Goal: Transaction & Acquisition: Book appointment/travel/reservation

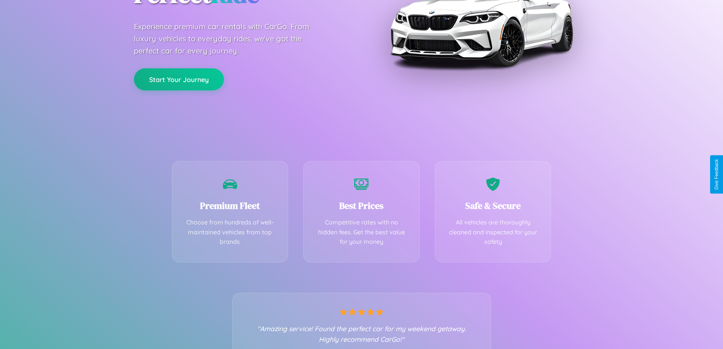
scroll to position [149, 0]
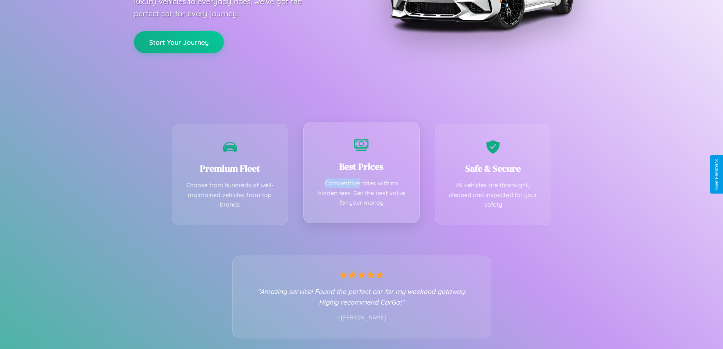
click at [361, 174] on div "Best Prices Competitive rates with no hidden fees. Get the best value for your …" at bounding box center [361, 172] width 116 height 101
click at [179, 41] on button "Start Your Journey" at bounding box center [179, 41] width 90 height 22
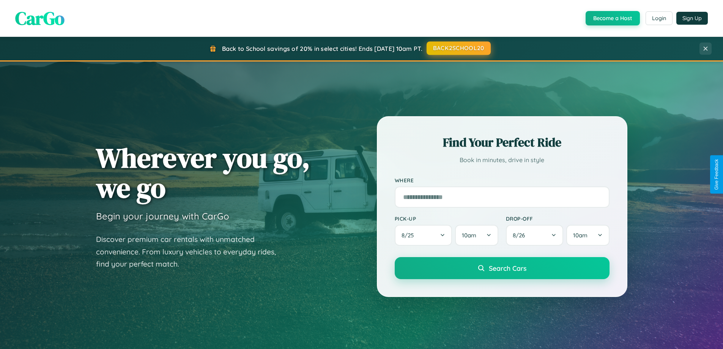
click at [458, 48] on button "BACK2SCHOOL20" at bounding box center [458, 48] width 64 height 14
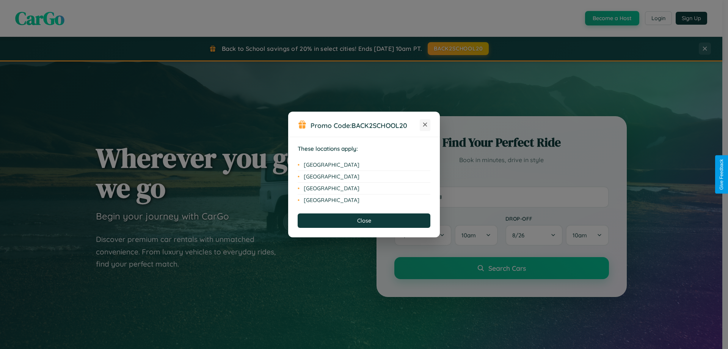
click at [425, 125] on icon at bounding box center [425, 125] width 4 height 4
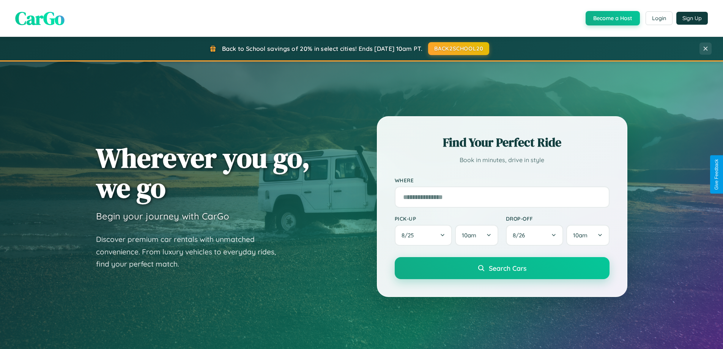
scroll to position [1460, 0]
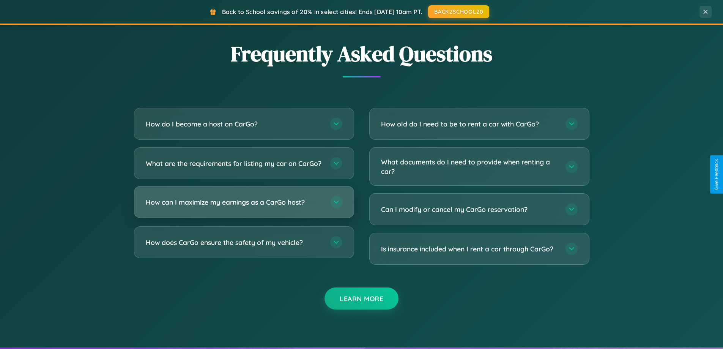
click at [244, 207] on h3 "How can I maximize my earnings as a CarGo host?" at bounding box center [234, 201] width 177 height 9
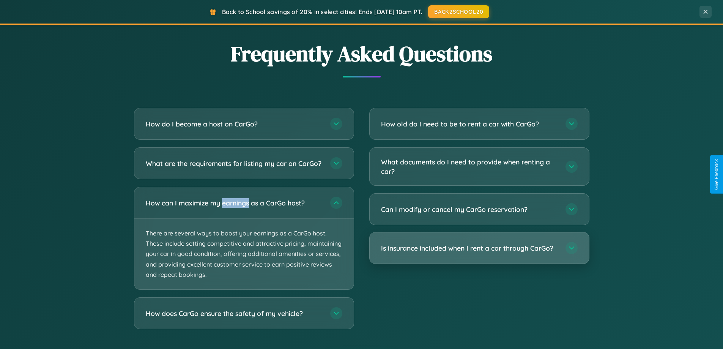
click at [479, 248] on h3 "Is insurance included when I rent a car through CarGo?" at bounding box center [469, 247] width 177 height 9
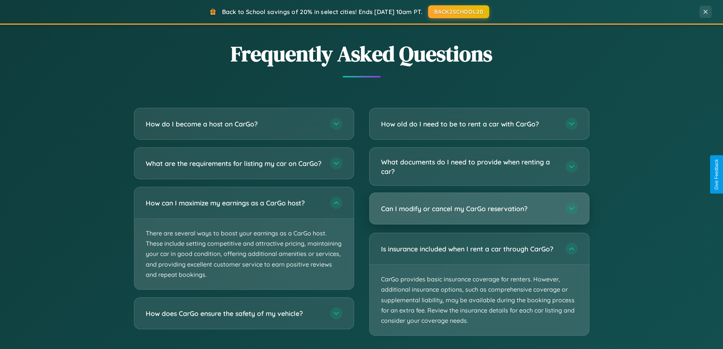
click at [479, 209] on h3 "Can I modify or cancel my CarGo reservation?" at bounding box center [469, 208] width 177 height 9
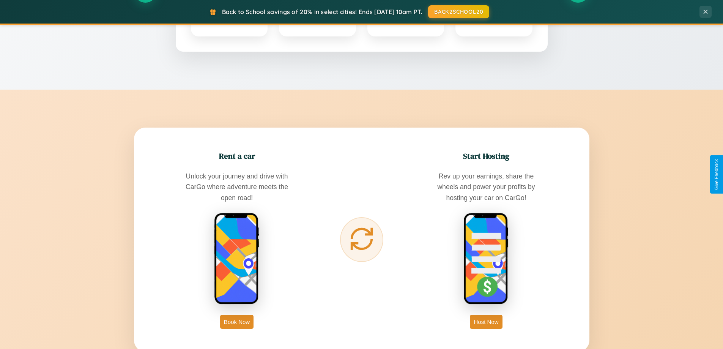
scroll to position [0, 0]
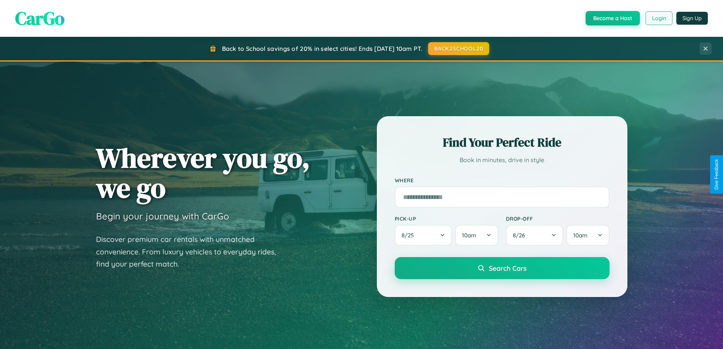
click at [658, 18] on button "Login" at bounding box center [658, 18] width 27 height 14
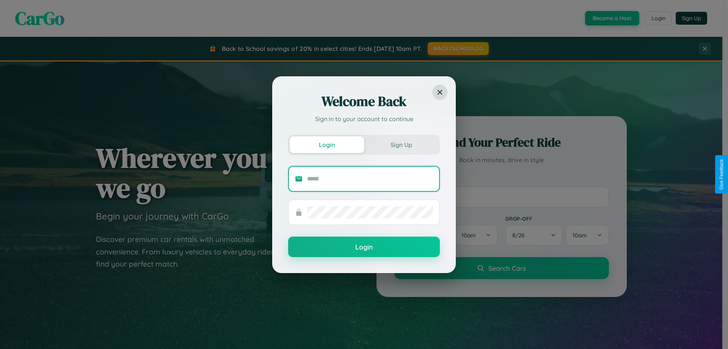
click at [370, 178] on input "text" at bounding box center [370, 179] width 126 height 12
type input "**********"
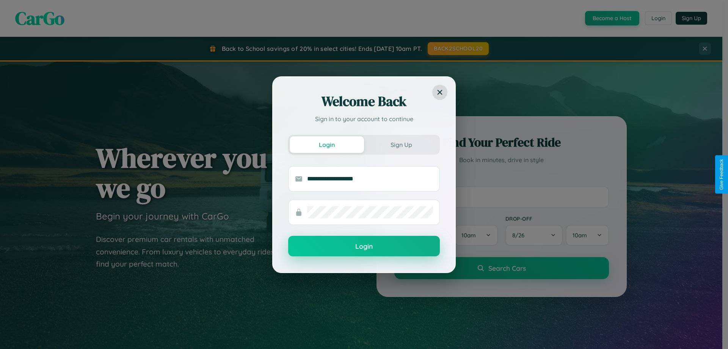
click at [364, 246] on button "Login" at bounding box center [364, 246] width 152 height 20
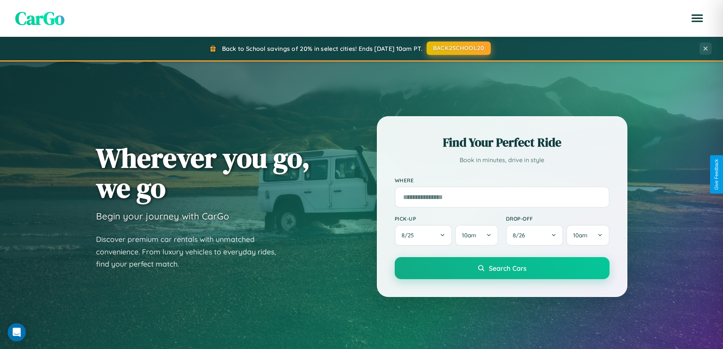
click at [458, 49] on button "BACK2SCHOOL20" at bounding box center [458, 48] width 64 height 14
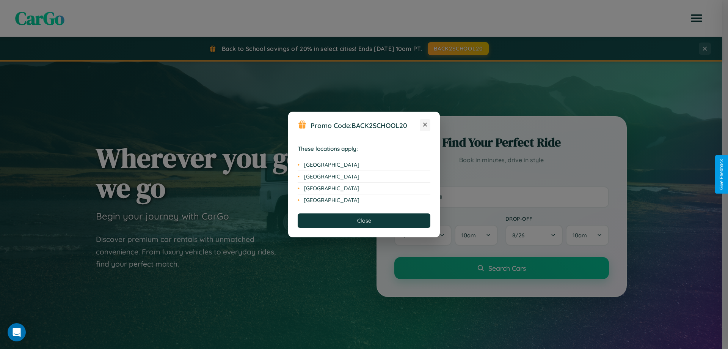
click at [425, 125] on icon at bounding box center [425, 125] width 4 height 4
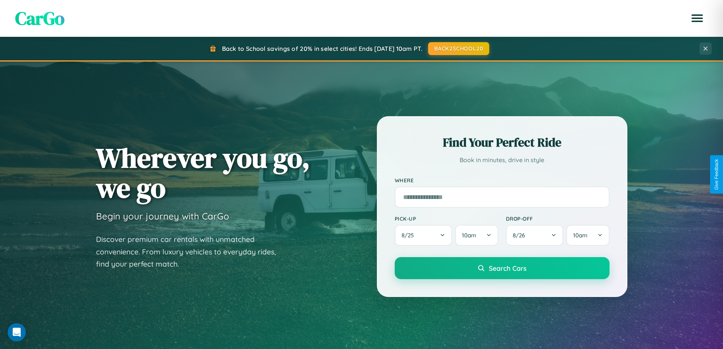
scroll to position [22, 0]
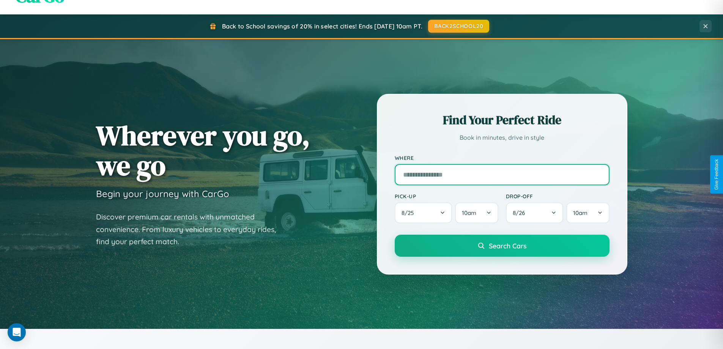
click at [502, 174] on input "text" at bounding box center [502, 174] width 215 height 21
type input "*******"
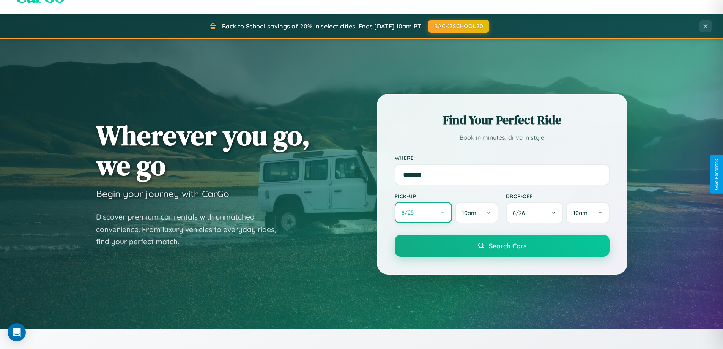
click at [423, 212] on button "8 / 25" at bounding box center [424, 212] width 58 height 21
select select "*"
select select "****"
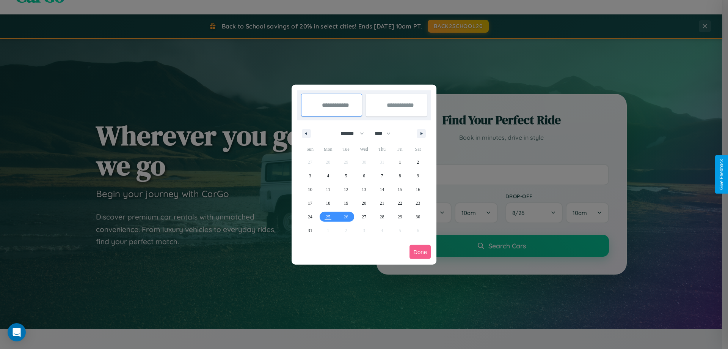
click at [349, 133] on select "******* ******** ***** ***** *** **** **** ****** ********* ******* ******** **…" at bounding box center [351, 133] width 32 height 13
select select "*"
drag, startPoint x: 386, startPoint y: 133, endPoint x: 364, endPoint y: 152, distance: 29.0
click at [386, 133] on select "**** **** **** **** **** **** **** **** **** **** **** **** **** **** **** ****…" at bounding box center [382, 133] width 23 height 13
select select "****"
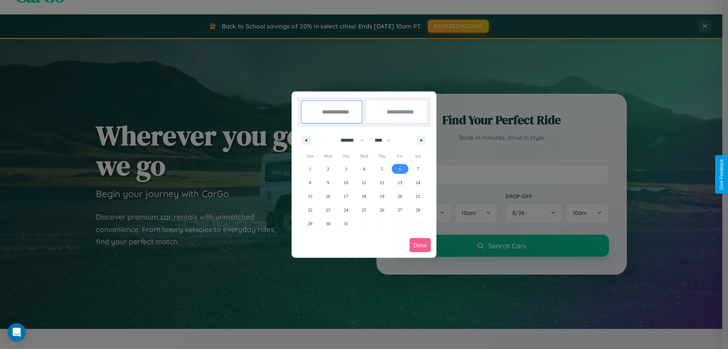
click at [400, 168] on span "6" at bounding box center [400, 169] width 2 height 14
type input "**********"
click at [328, 196] on span "16" at bounding box center [328, 196] width 5 height 14
type input "**********"
click at [420, 245] on button "Done" at bounding box center [420, 245] width 21 height 14
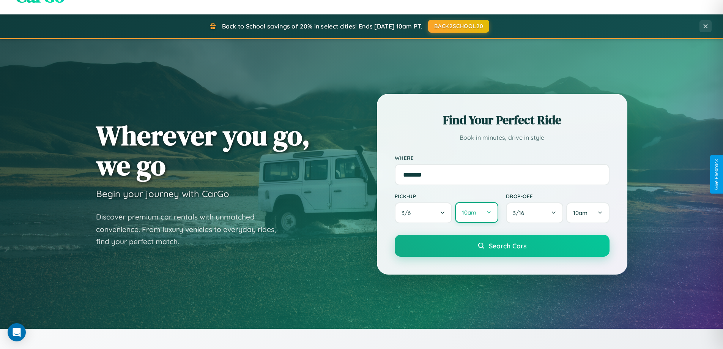
click at [476, 212] on button "10am" at bounding box center [476, 212] width 43 height 21
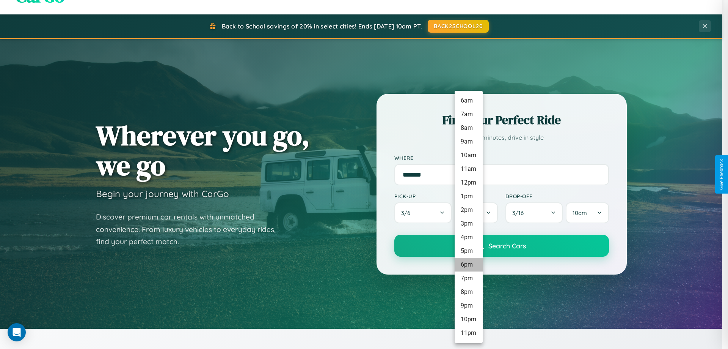
click at [469, 264] on li "6pm" at bounding box center [469, 265] width 28 height 14
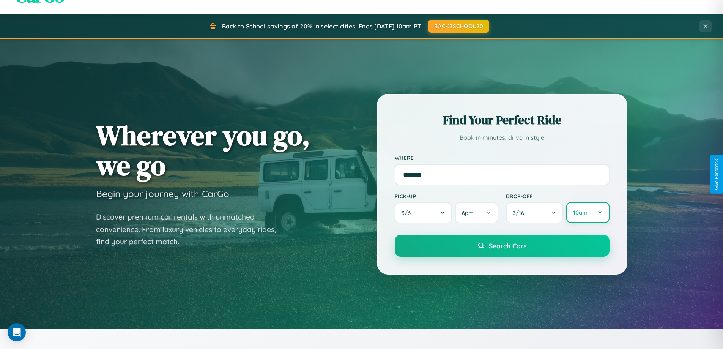
click at [587, 212] on button "10am" at bounding box center [587, 212] width 43 height 21
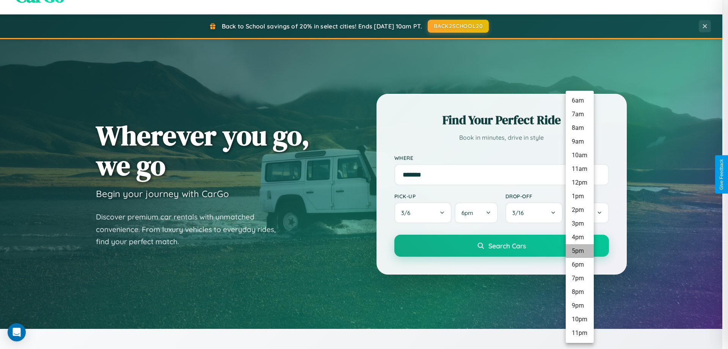
click at [580, 251] on li "5pm" at bounding box center [580, 251] width 28 height 14
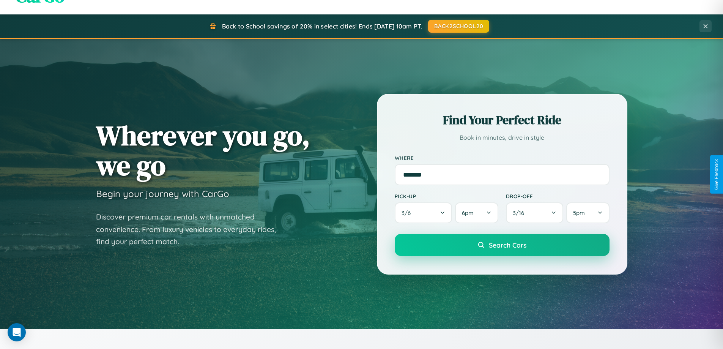
click at [502, 245] on span "Search Cars" at bounding box center [508, 245] width 38 height 8
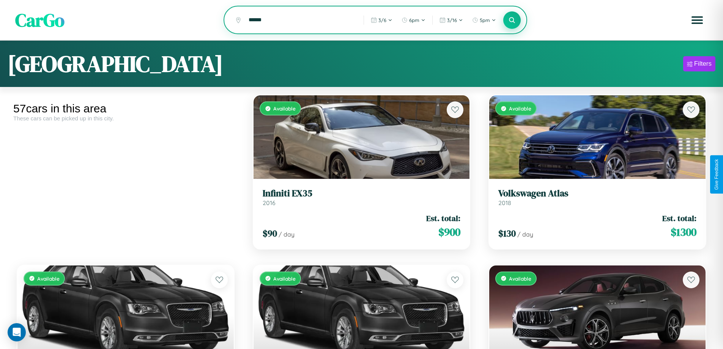
click at [512, 20] on icon at bounding box center [511, 19] width 7 height 7
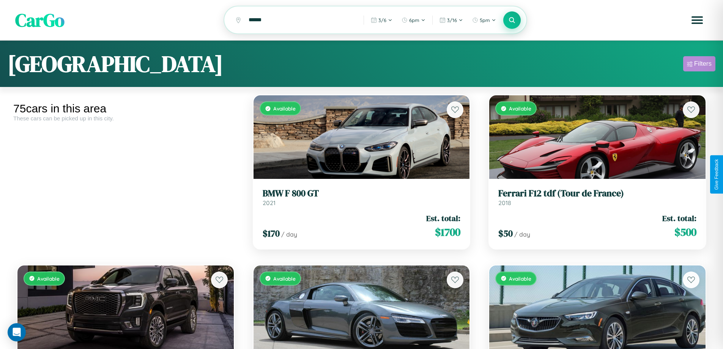
click at [699, 65] on div "Filters" at bounding box center [702, 64] width 17 height 8
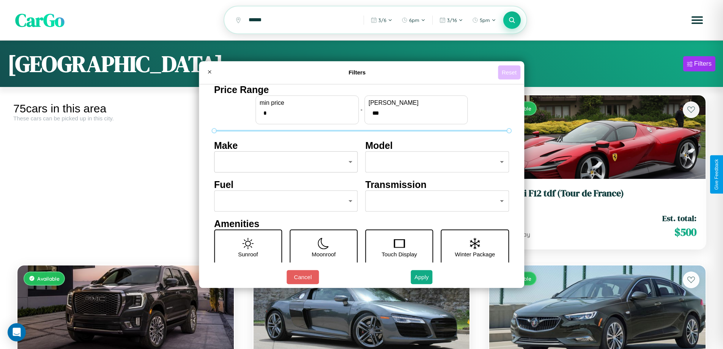
click at [510, 72] on button "Reset" at bounding box center [509, 72] width 22 height 14
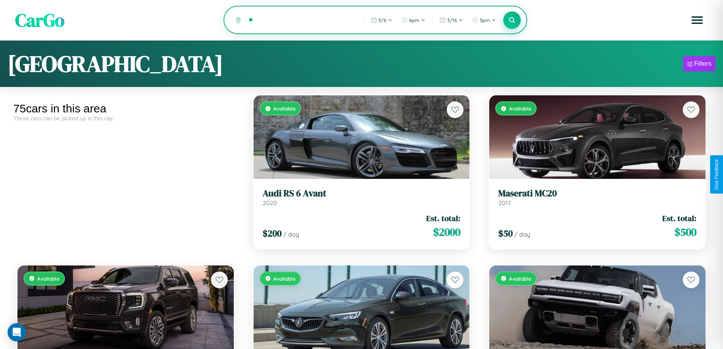
type input "*"
type input "****"
click at [512, 20] on icon at bounding box center [511, 19] width 7 height 7
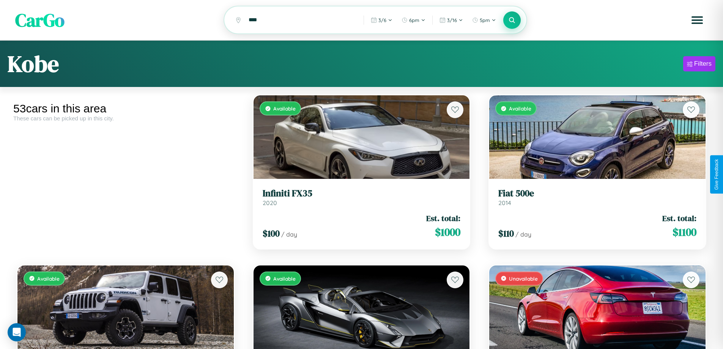
scroll to position [2777, 0]
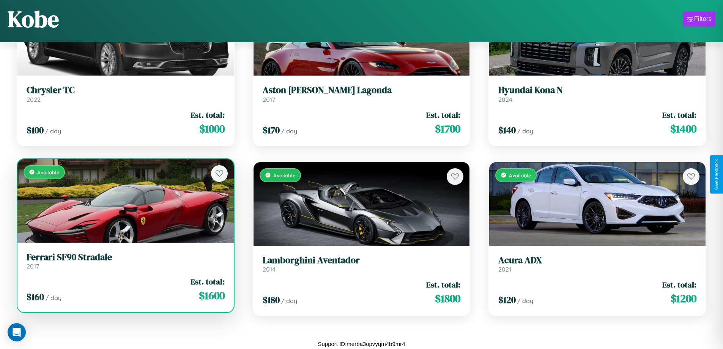
click at [124, 289] on div "$ 160 / day Est. total: $ 1600" at bounding box center [126, 289] width 198 height 27
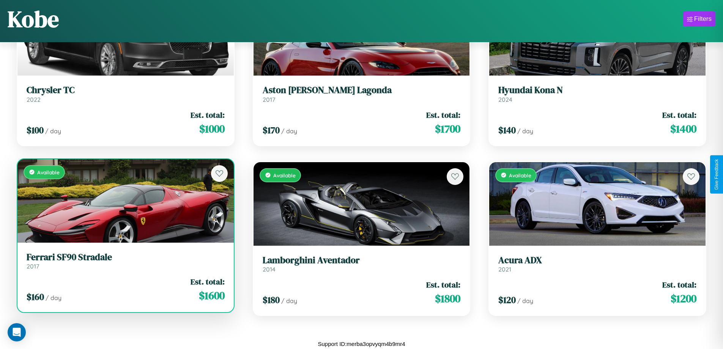
click at [124, 289] on div "$ 160 / day Est. total: $ 1600" at bounding box center [126, 289] width 198 height 27
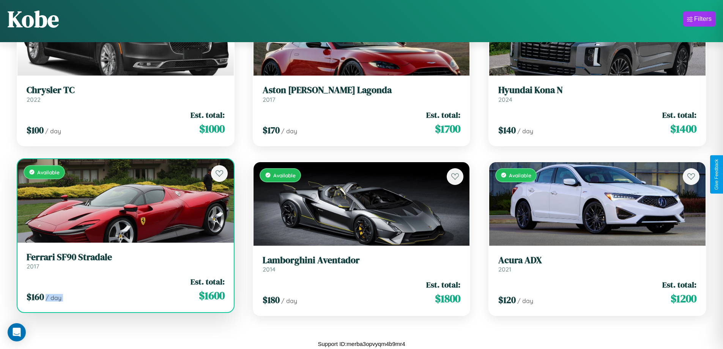
click at [124, 289] on div "$ 160 / day Est. total: $ 1600" at bounding box center [126, 289] width 198 height 27
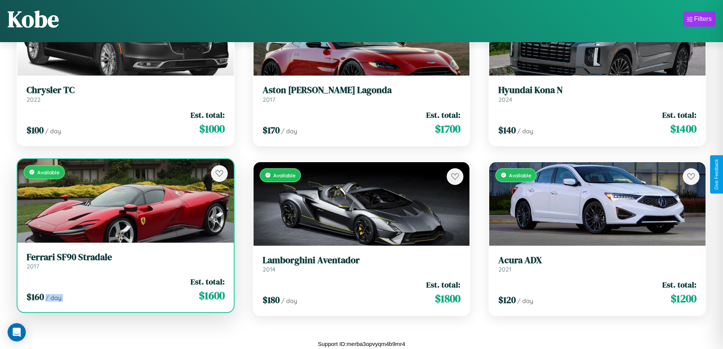
click at [124, 289] on div "$ 160 / day Est. total: $ 1600" at bounding box center [126, 289] width 198 height 27
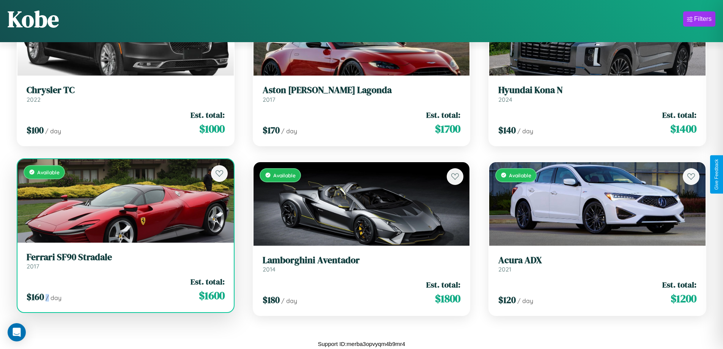
click at [124, 289] on div "$ 160 / day Est. total: $ 1600" at bounding box center [126, 289] width 198 height 27
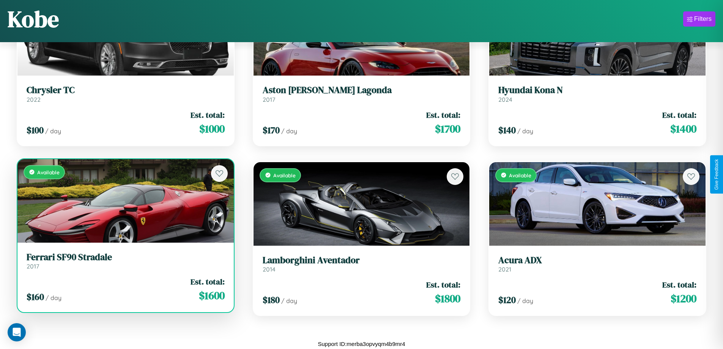
click at [124, 260] on h3 "Ferrari SF90 Stradale" at bounding box center [126, 257] width 198 height 11
